Goal: Information Seeking & Learning: Find specific fact

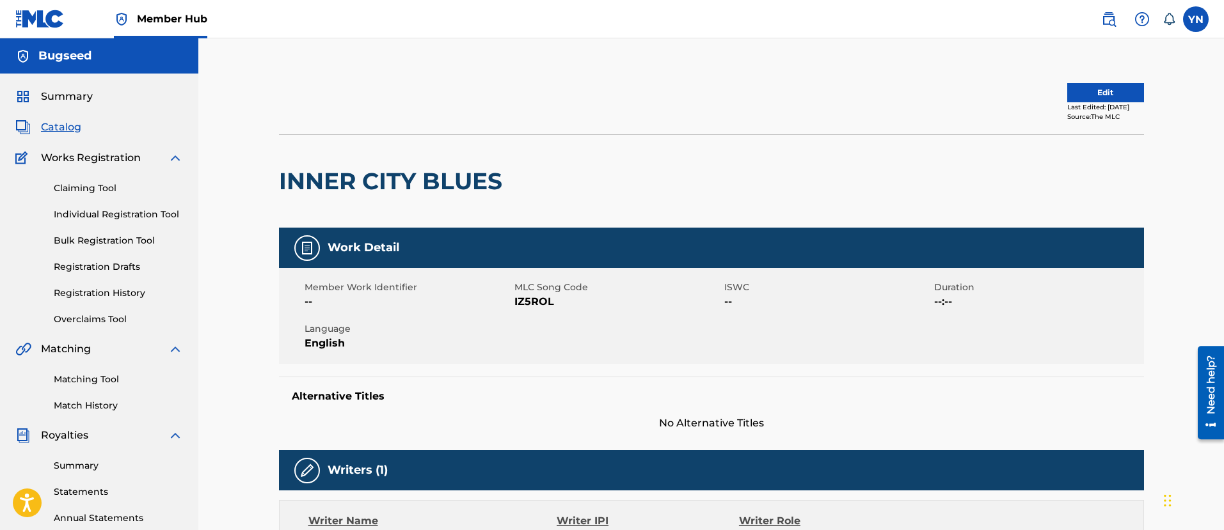
click at [533, 305] on span "IZ5ROL" at bounding box center [617, 301] width 207 height 15
copy span "IZ5ROL"
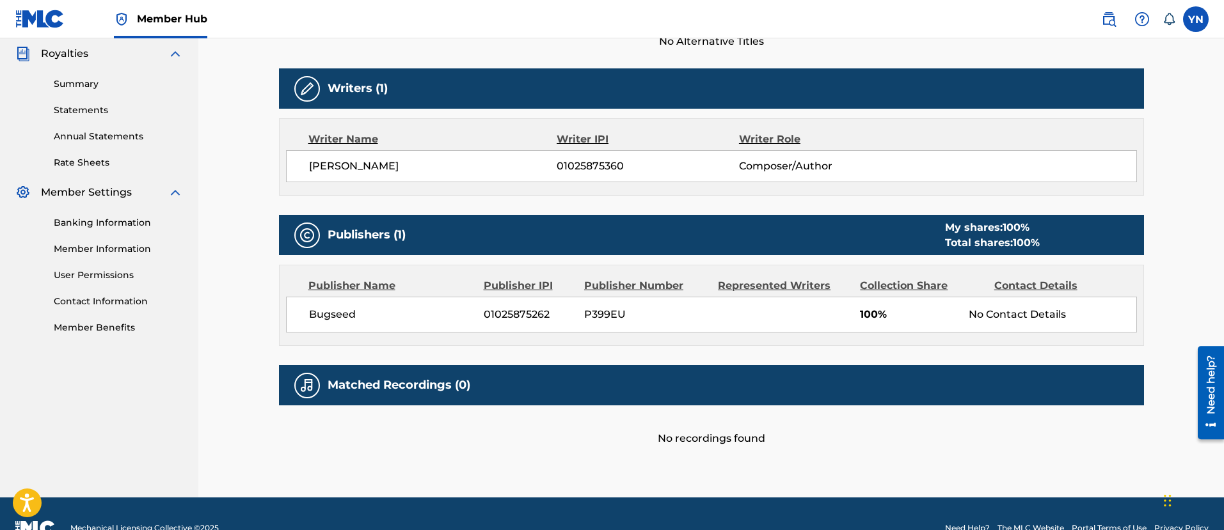
scroll to position [411, 0]
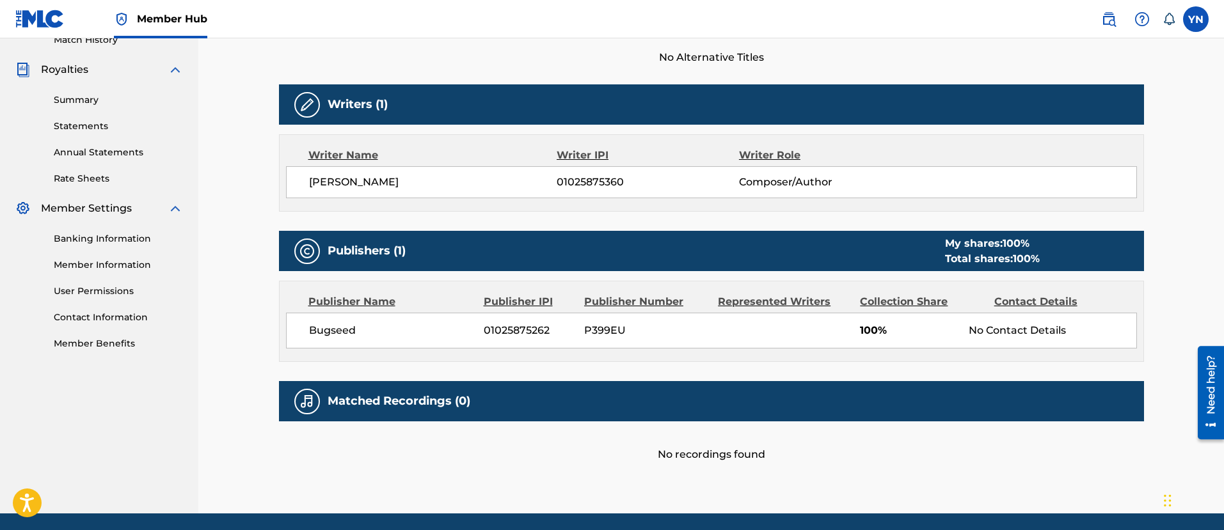
drag, startPoint x: 637, startPoint y: 319, endPoint x: 626, endPoint y: 306, distance: 17.2
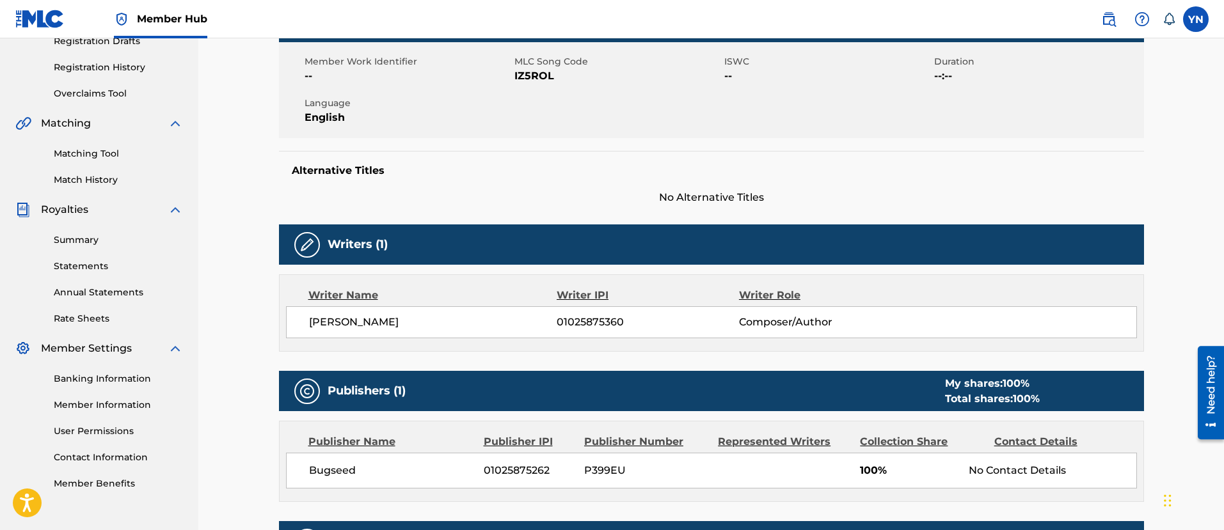
scroll to position [205, 0]
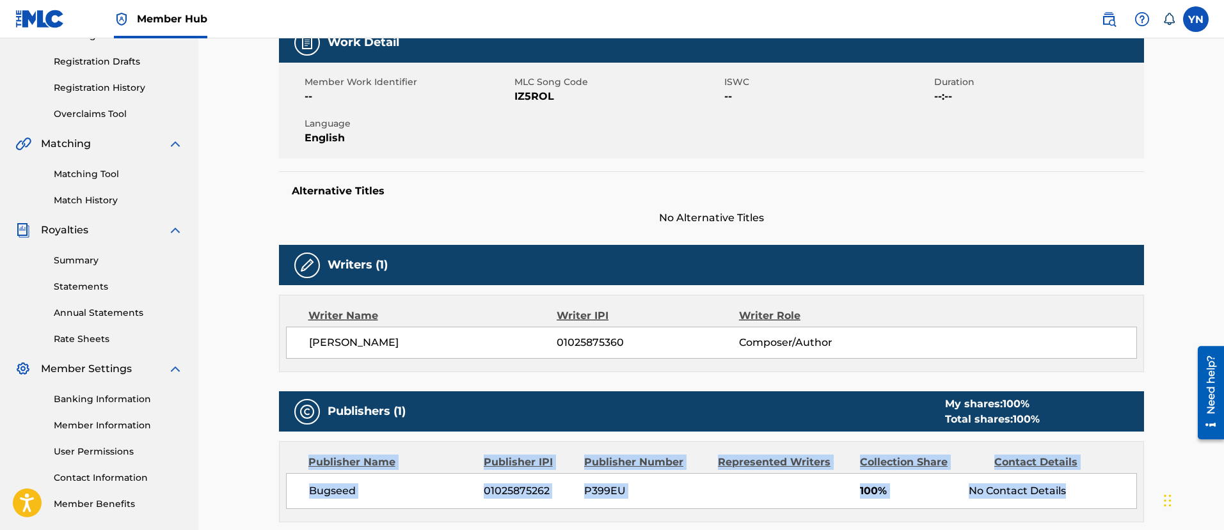
drag, startPoint x: 1094, startPoint y: 484, endPoint x: 303, endPoint y: 463, distance: 791.6
click at [303, 463] on div "Publisher Name Publisher IPI Publisher Number Represented Writers Collection Sh…" at bounding box center [712, 482] width 864 height 80
copy div "Publisher Name Publisher IPI Publisher Number Represented Writers Collection Sh…"
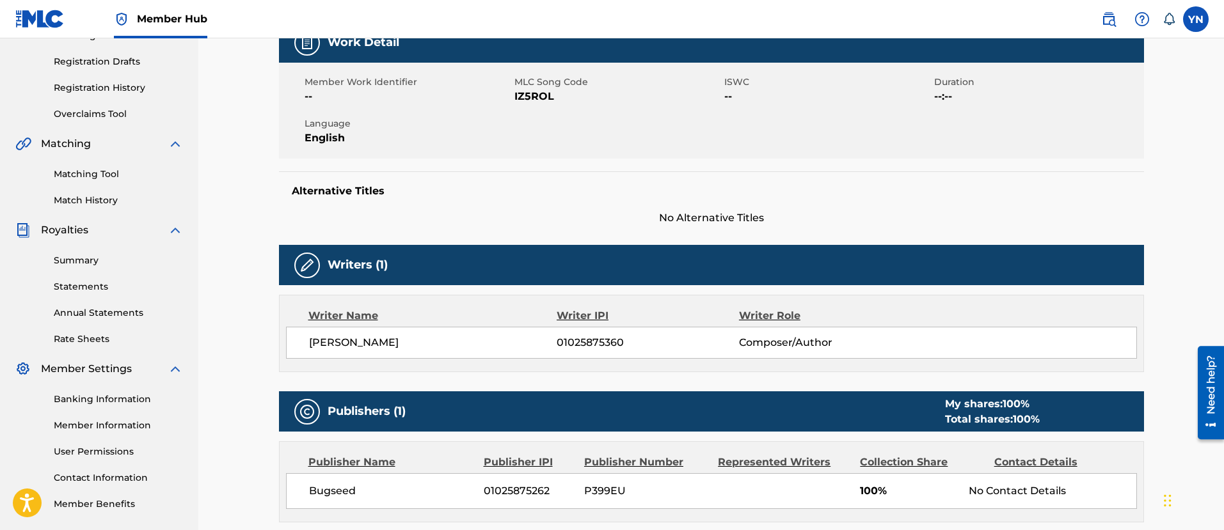
click at [542, 412] on div "Publishers (1) My shares: 100 % Total shares: 100 %" at bounding box center [711, 412] width 865 height 40
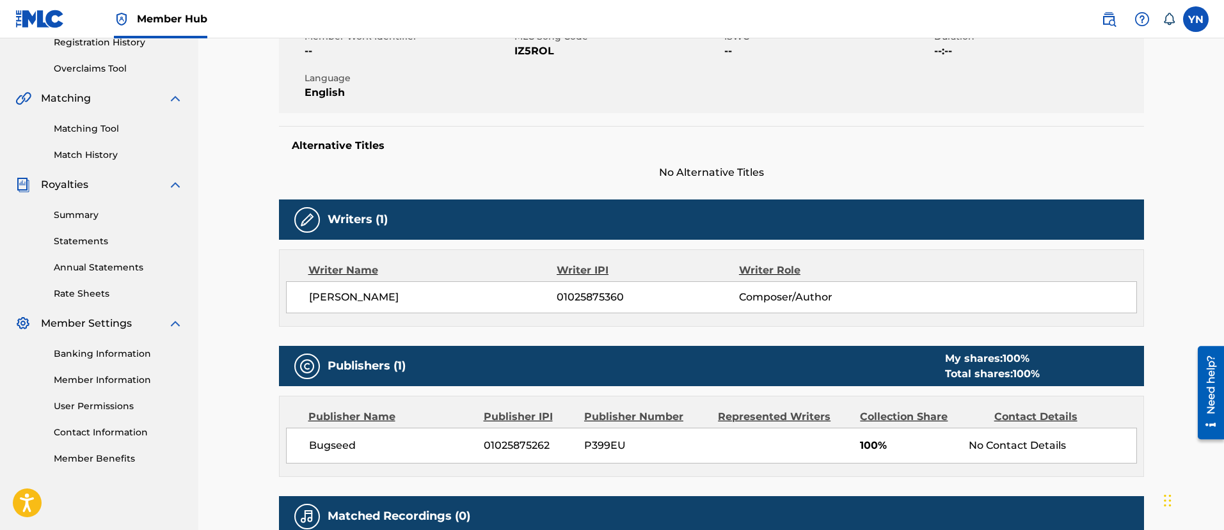
scroll to position [0, 0]
